Goal: Complete application form: Complete application form

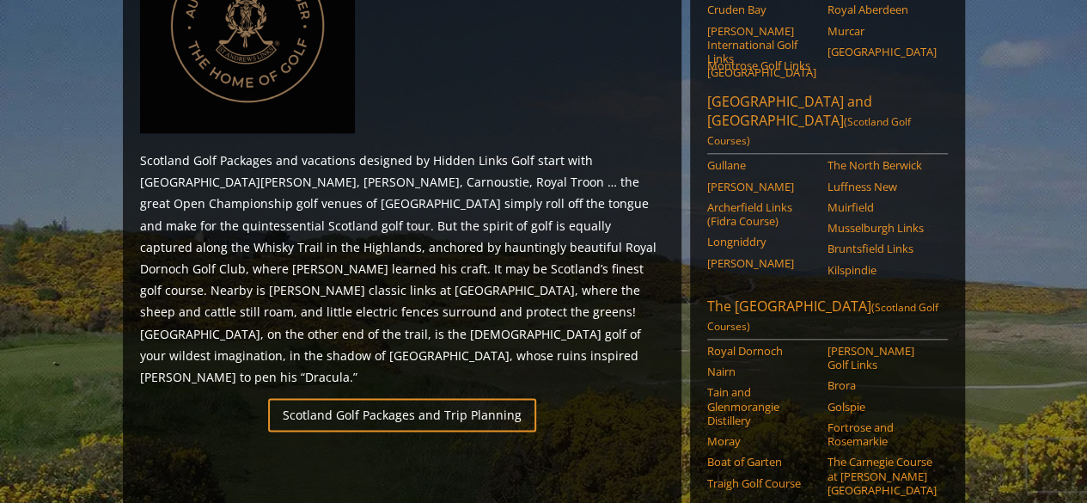
scroll to position [898, 0]
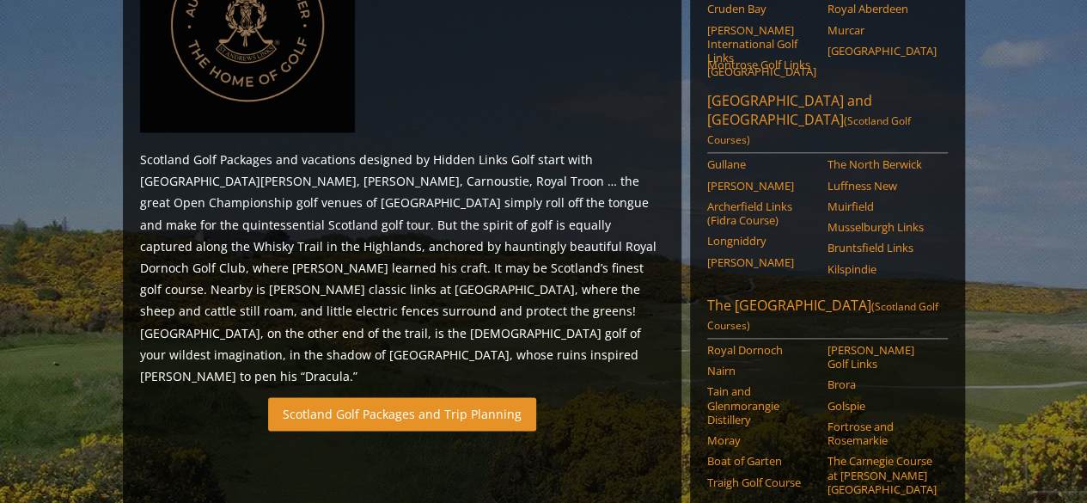
click at [364, 397] on link "Scotland Golf Packages and Trip Planning" at bounding box center [402, 414] width 268 height 34
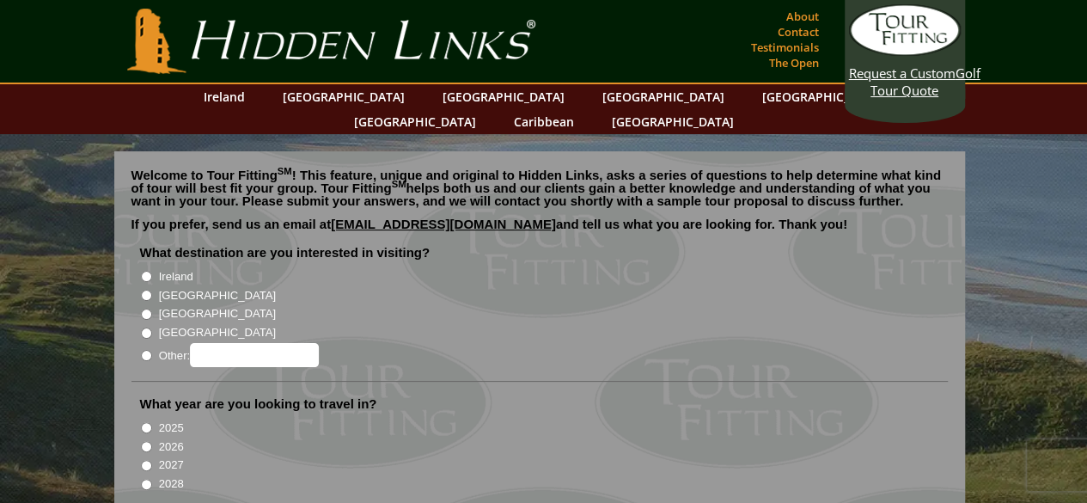
click at [146, 290] on input "[GEOGRAPHIC_DATA]" at bounding box center [146, 295] width 11 height 11
radio input "true"
click at [144, 441] on input "2026" at bounding box center [146, 446] width 11 height 11
radio input "true"
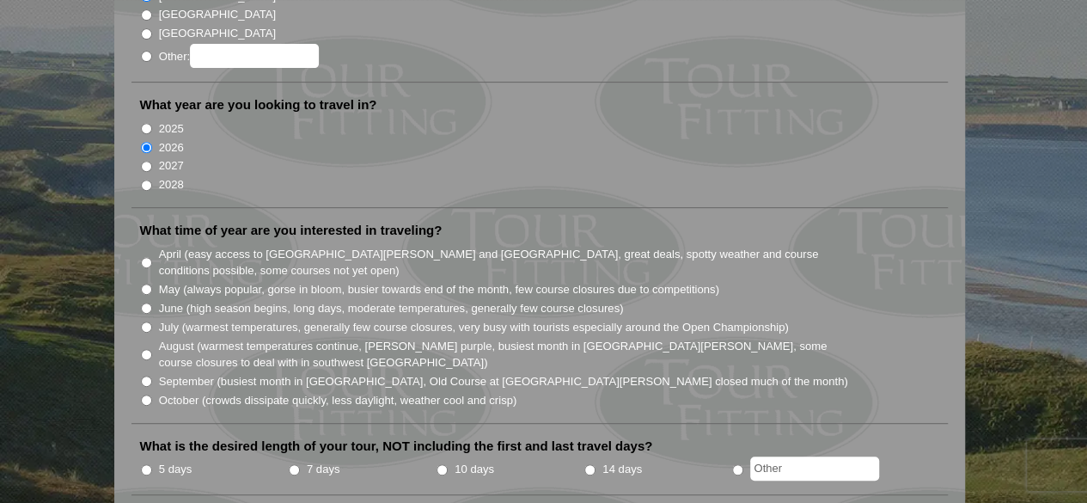
scroll to position [301, 0]
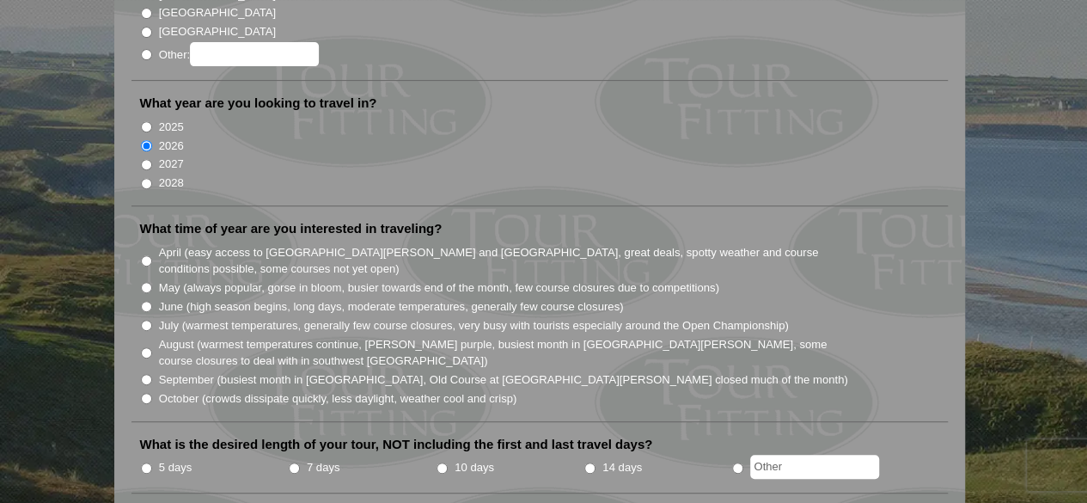
click at [145, 282] on input "May (always popular, gorse in bloom, busier towards end of the month, few cours…" at bounding box center [146, 287] width 11 height 11
radio input "true"
click at [294, 462] on input "7 days" at bounding box center [294, 467] width 11 height 11
radio input "true"
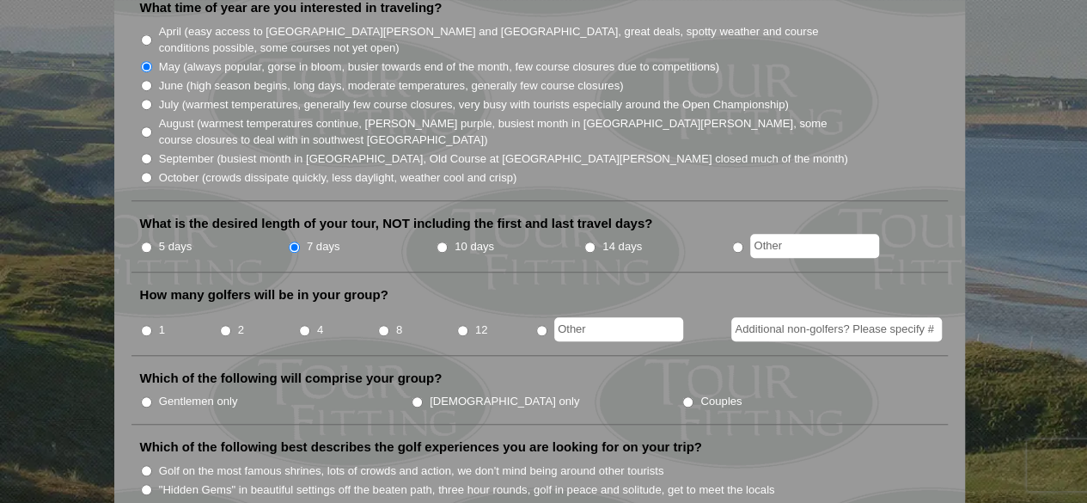
scroll to position [523, 0]
click at [148, 324] on input "1" at bounding box center [146, 329] width 11 height 11
radio input "true"
click at [871, 316] on input "Additional non-golfers? Please specify #" at bounding box center [837, 328] width 211 height 24
type input "1"
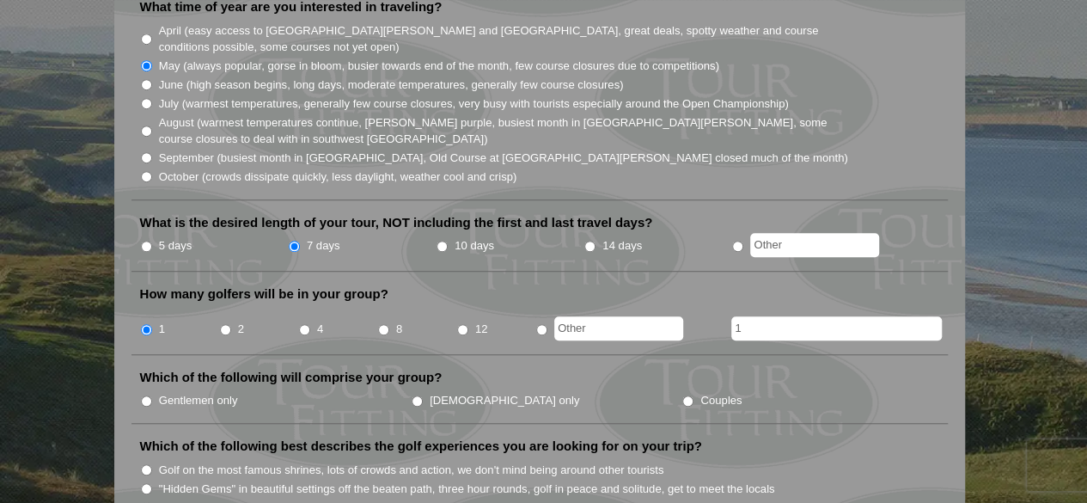
click at [146, 395] on input "Gentlemen only" at bounding box center [146, 400] width 11 height 11
radio input "true"
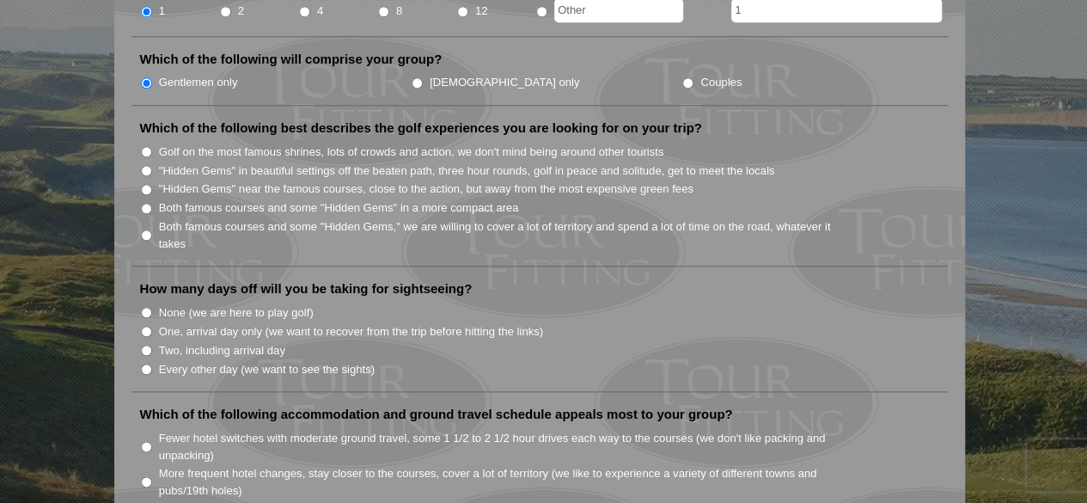
scroll to position [836, 0]
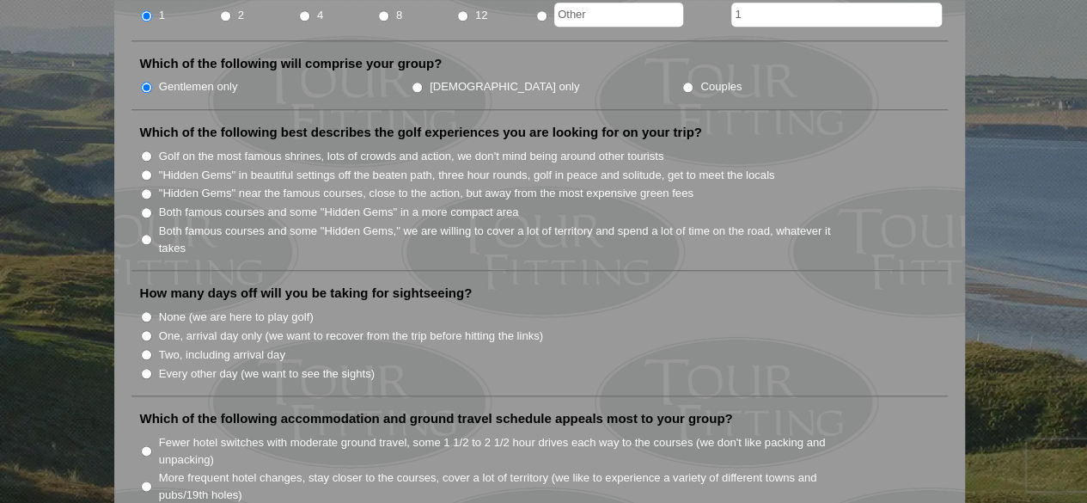
click at [148, 207] on input "Both famous courses and some "Hidden Gems" in a more compact area" at bounding box center [146, 212] width 11 height 11
radio input "true"
click at [148, 349] on input "Two, including arrival day" at bounding box center [146, 354] width 11 height 11
radio input "true"
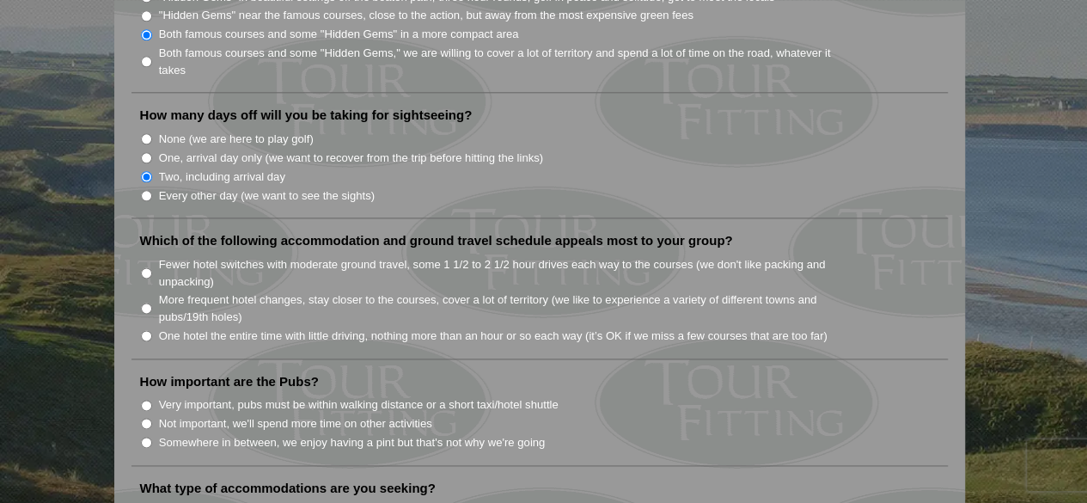
scroll to position [1030, 0]
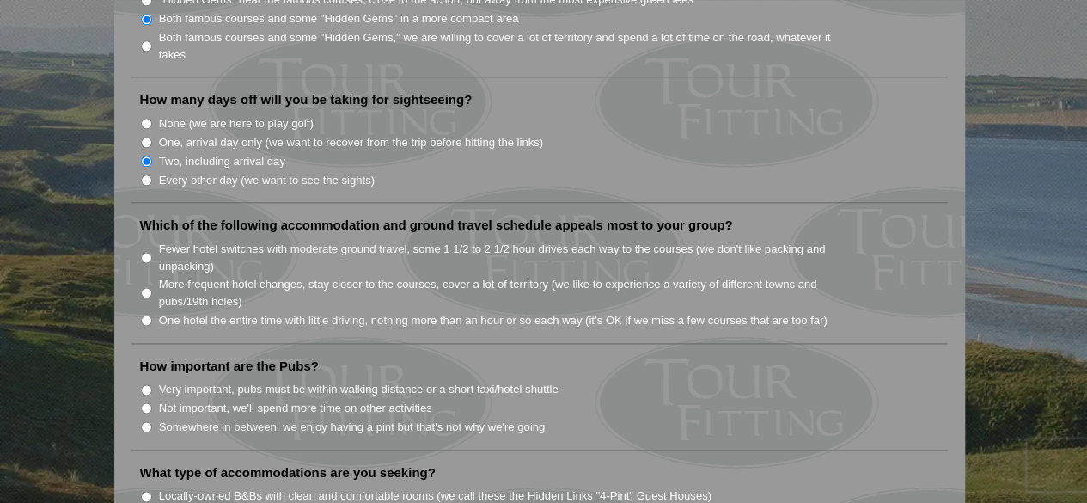
click at [143, 315] on input "One hotel the entire time with little driving, nothing more than an hour or so …" at bounding box center [146, 320] width 11 height 11
radio input "true"
click at [144, 421] on input "Somewhere in between, we enjoy having a pint but that's not why we're going" at bounding box center [146, 426] width 11 height 11
radio input "true"
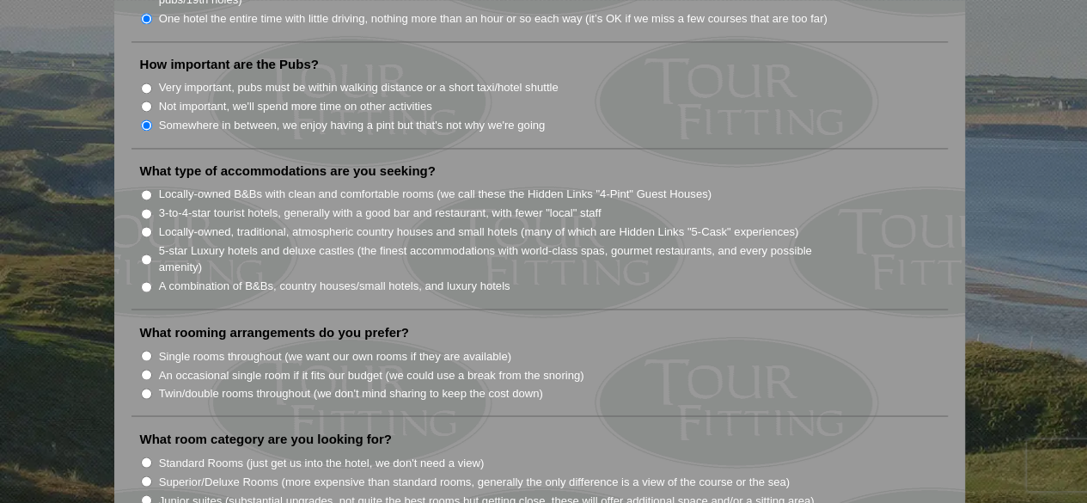
scroll to position [1322, 0]
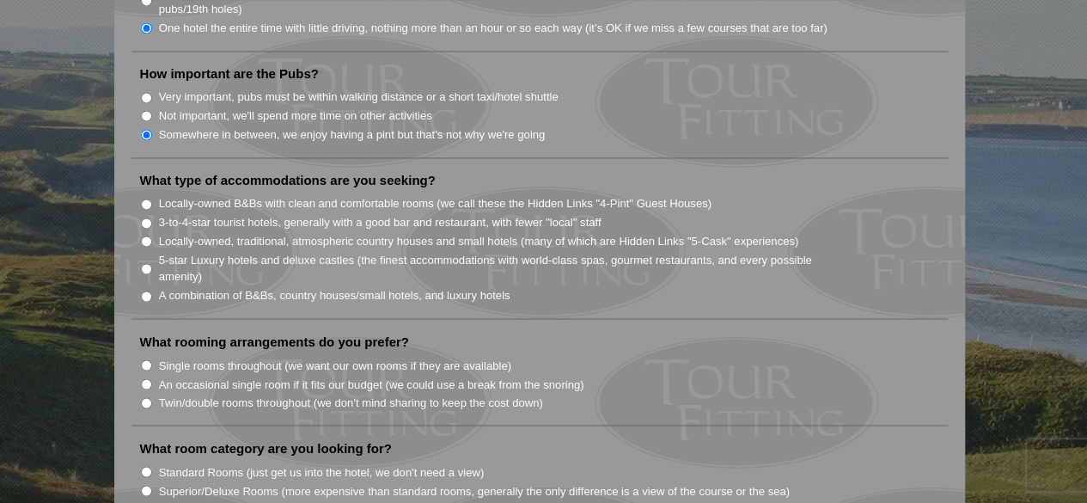
click at [144, 359] on input "Single rooms throughout (we want our own rooms if they are available)" at bounding box center [146, 364] width 11 height 11
radio input "true"
click at [146, 236] on input "Locally-owned, traditional, atmospheric country houses and small hotels (many o…" at bounding box center [146, 241] width 11 height 11
radio input "true"
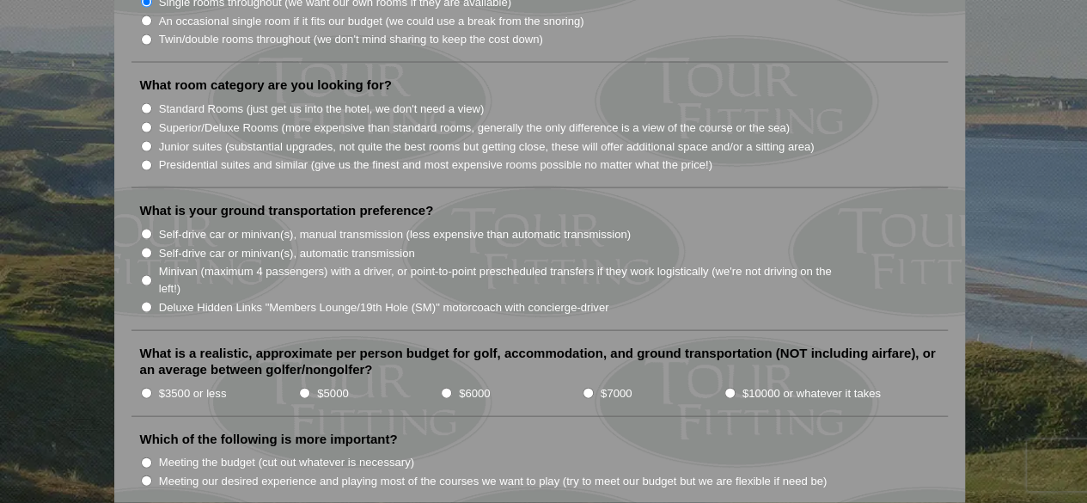
scroll to position [1688, 0]
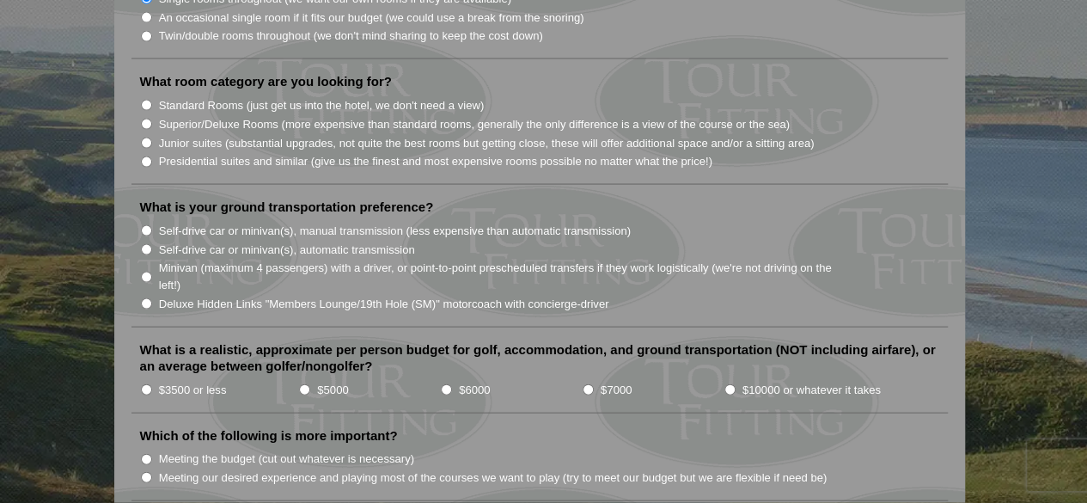
click at [144, 100] on input "Standard Rooms (just get us into the hotel, we don't need a view)" at bounding box center [146, 105] width 11 height 11
radio input "true"
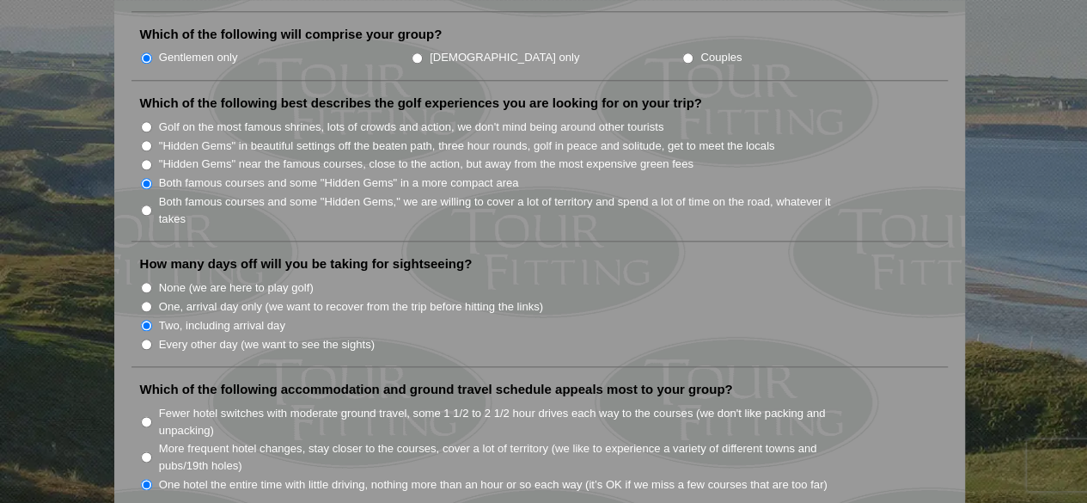
scroll to position [800, 0]
